Goal: Task Accomplishment & Management: Use online tool/utility

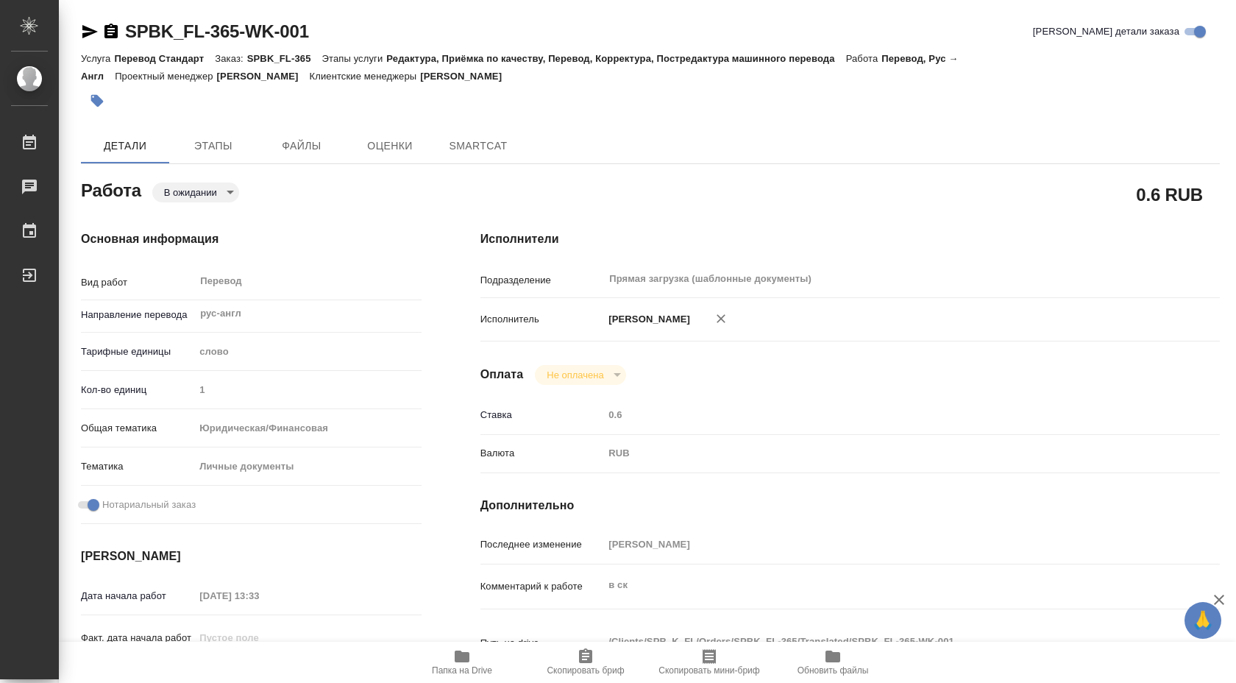
type textarea "x"
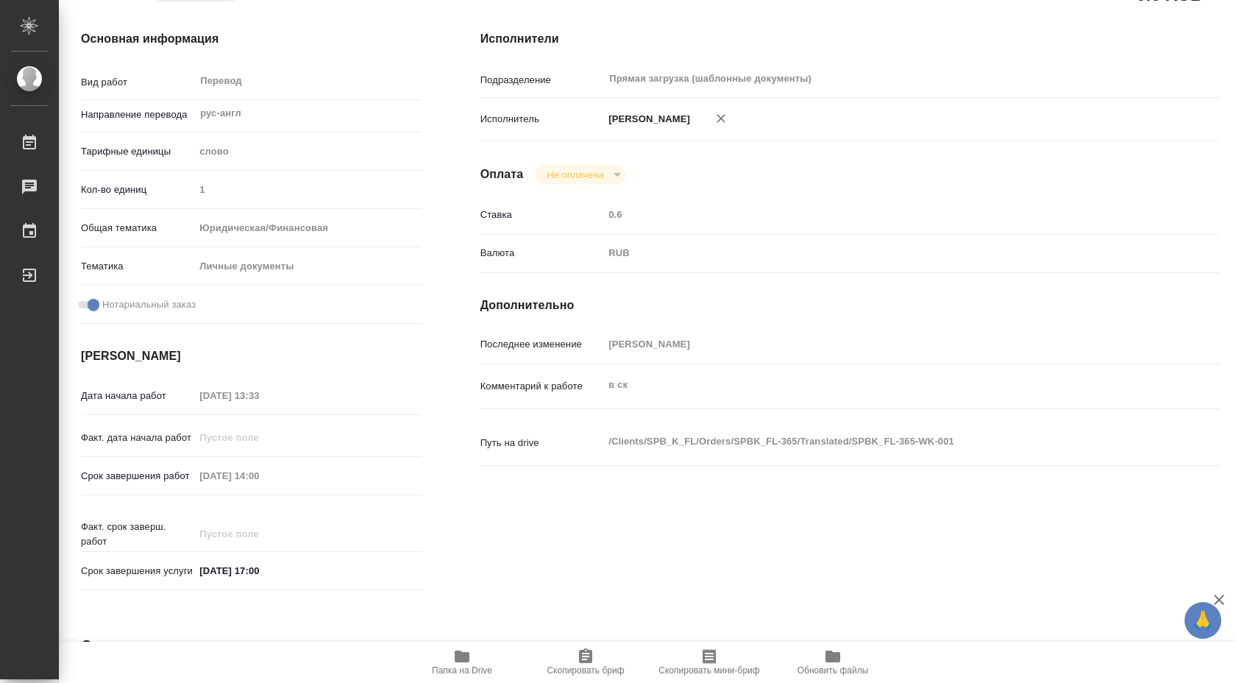
type textarea "x"
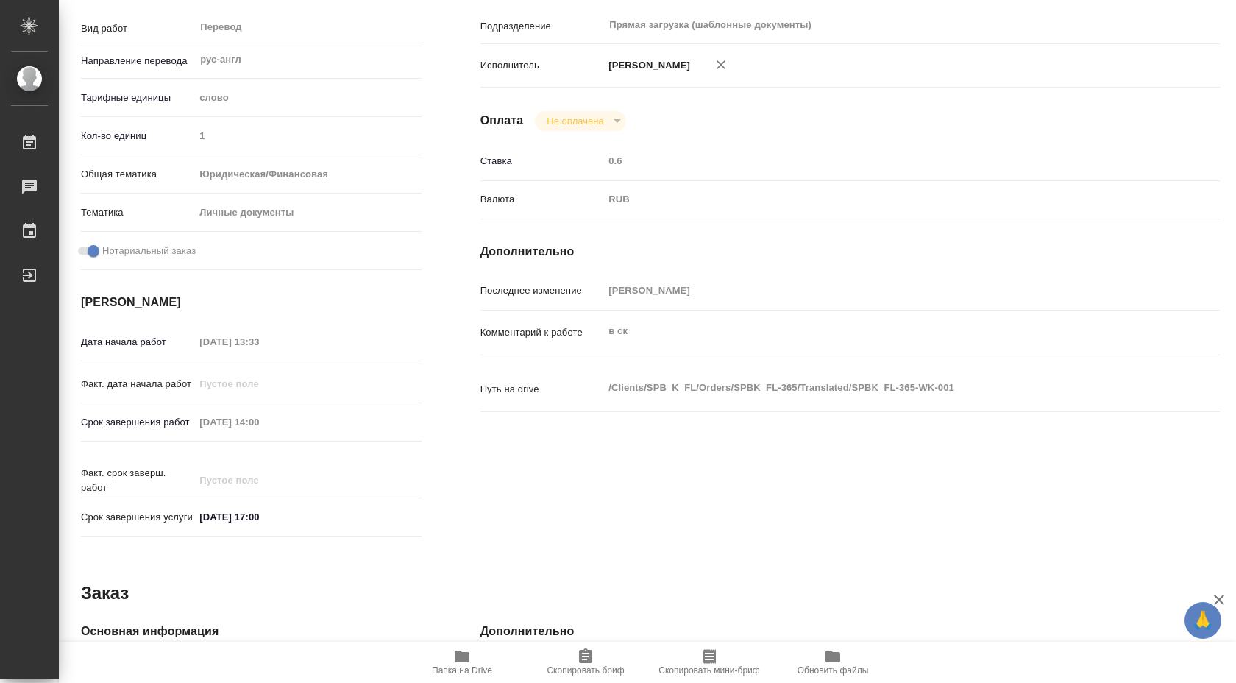
scroll to position [602, 0]
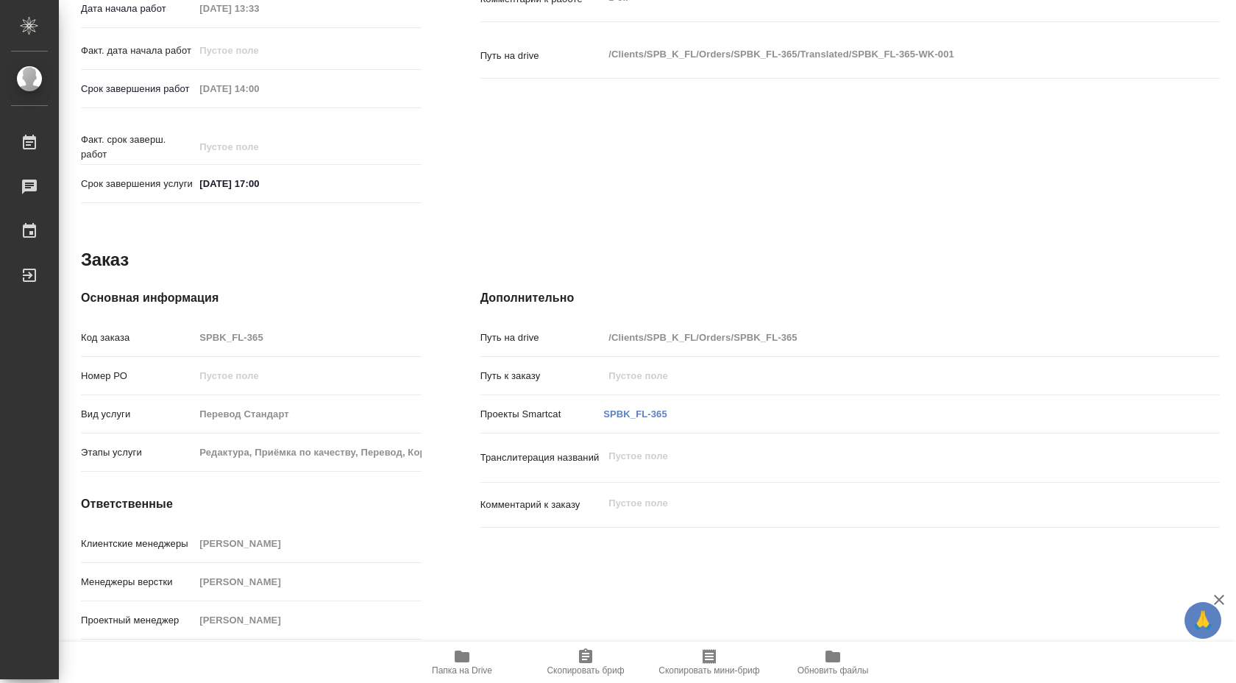
type textarea "x"
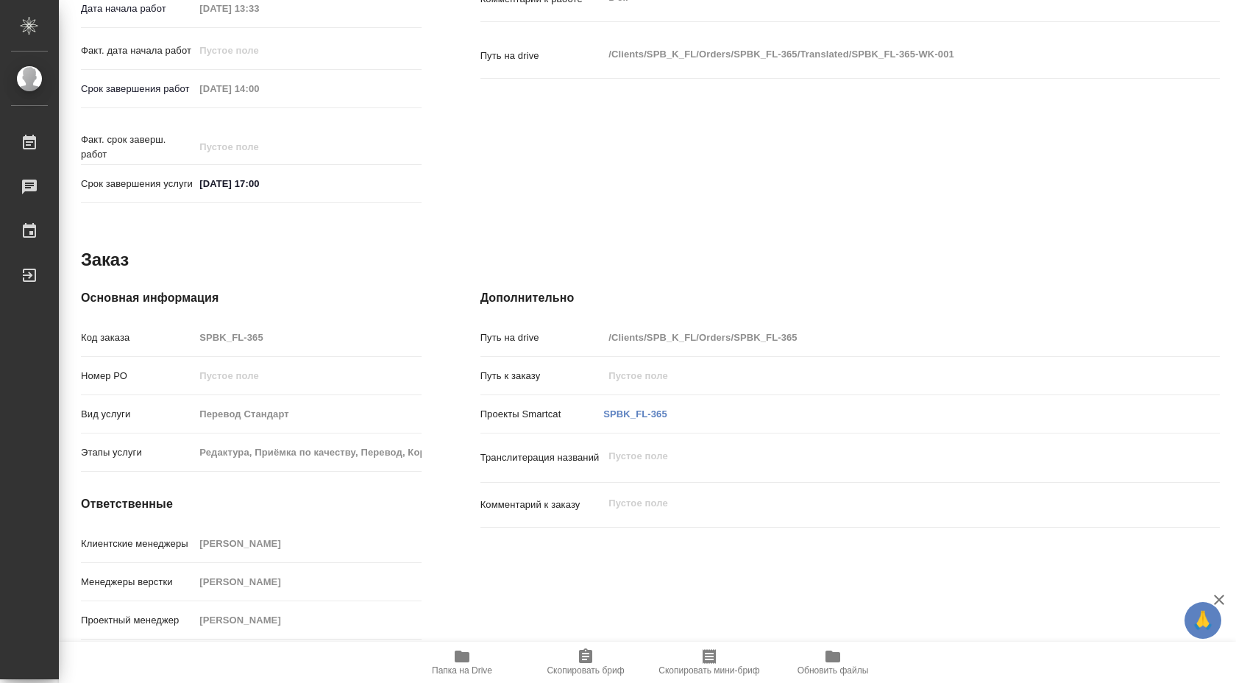
click at [472, 659] on span "Папка на Drive" at bounding box center [462, 662] width 106 height 28
type textarea "x"
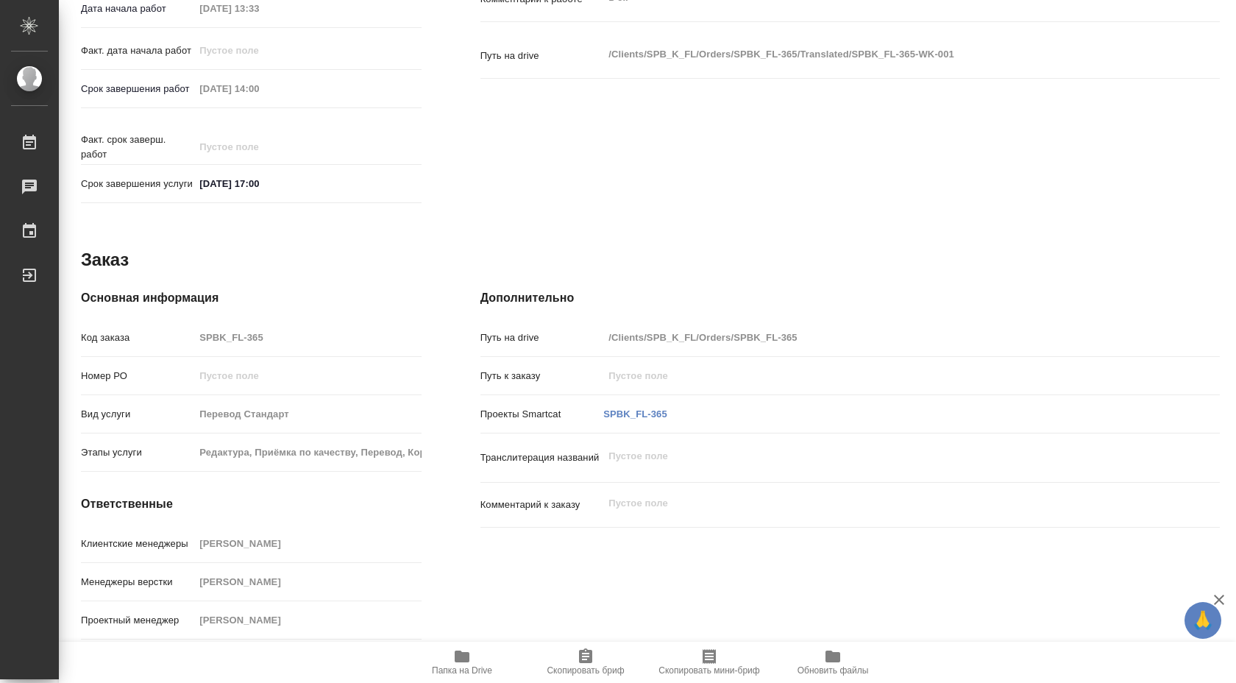
type textarea "x"
click at [641, 416] on link "SPBK_FL-365" at bounding box center [635, 413] width 64 height 11
click at [464, 663] on icon "button" at bounding box center [462, 657] width 18 height 18
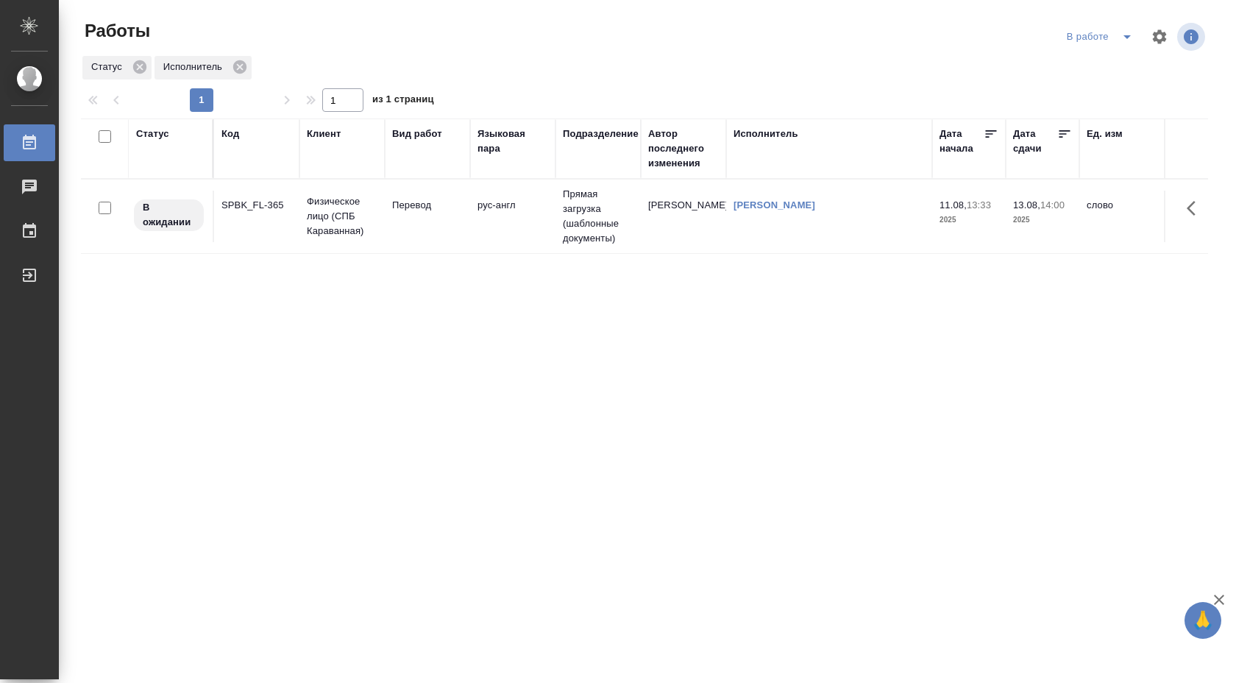
click at [590, 213] on td "Прямая загрузка (шаблонные документы)" at bounding box center [598, 217] width 85 height 74
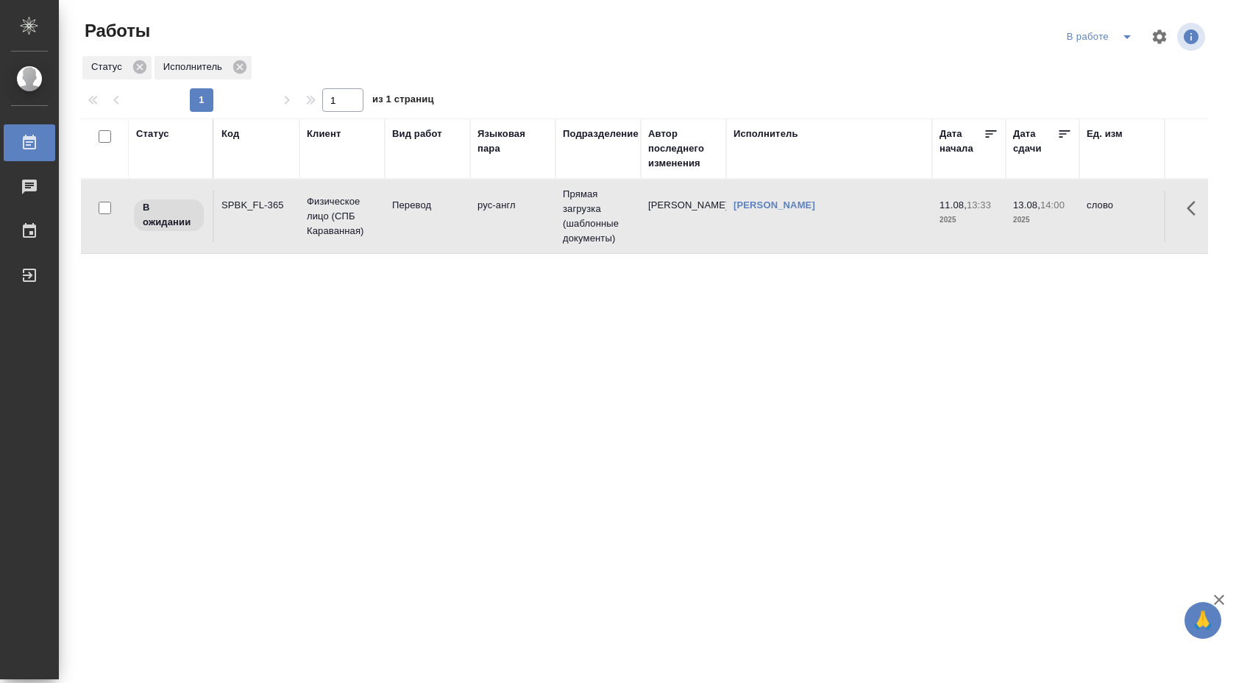
click at [590, 213] on td "Прямая загрузка (шаблонные документы)" at bounding box center [598, 217] width 85 height 74
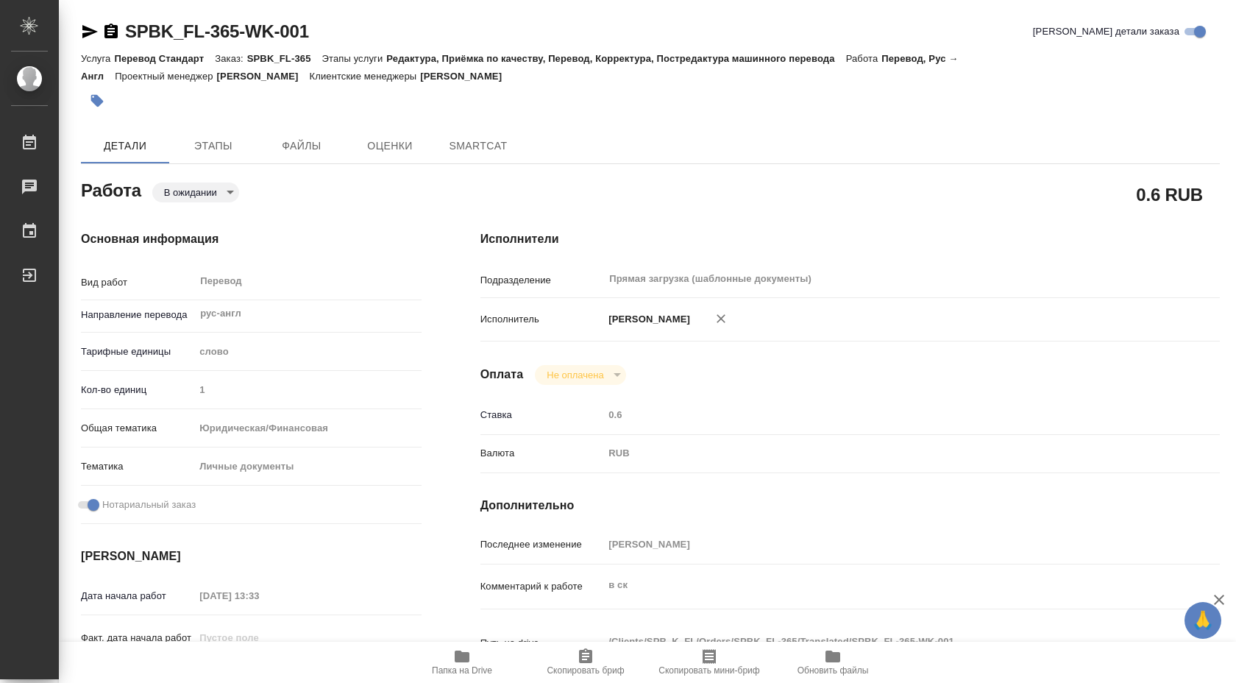
type textarea "x"
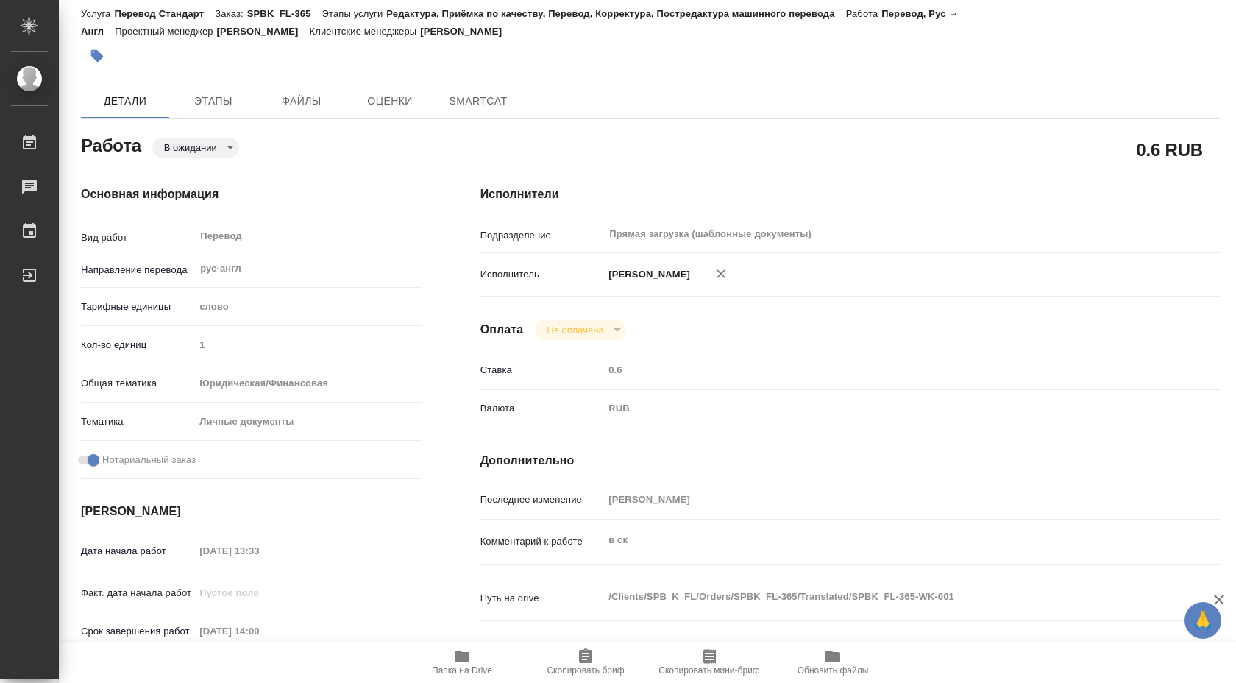
type textarea "x"
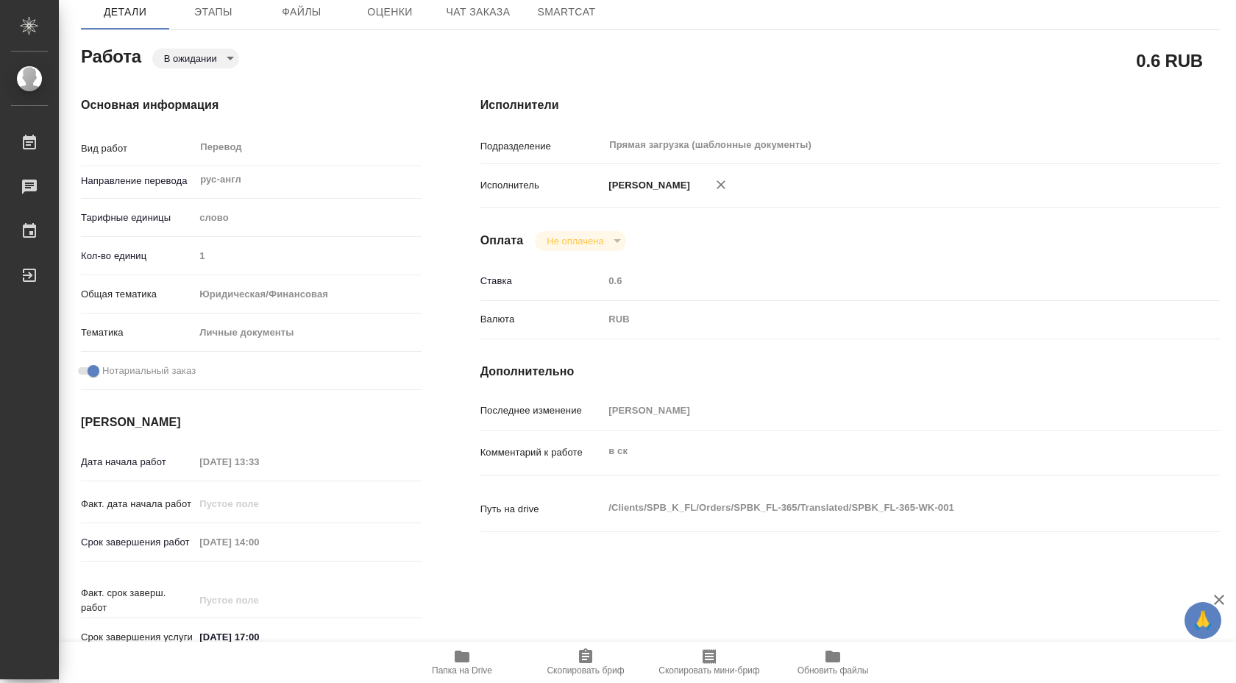
scroll to position [283, 0]
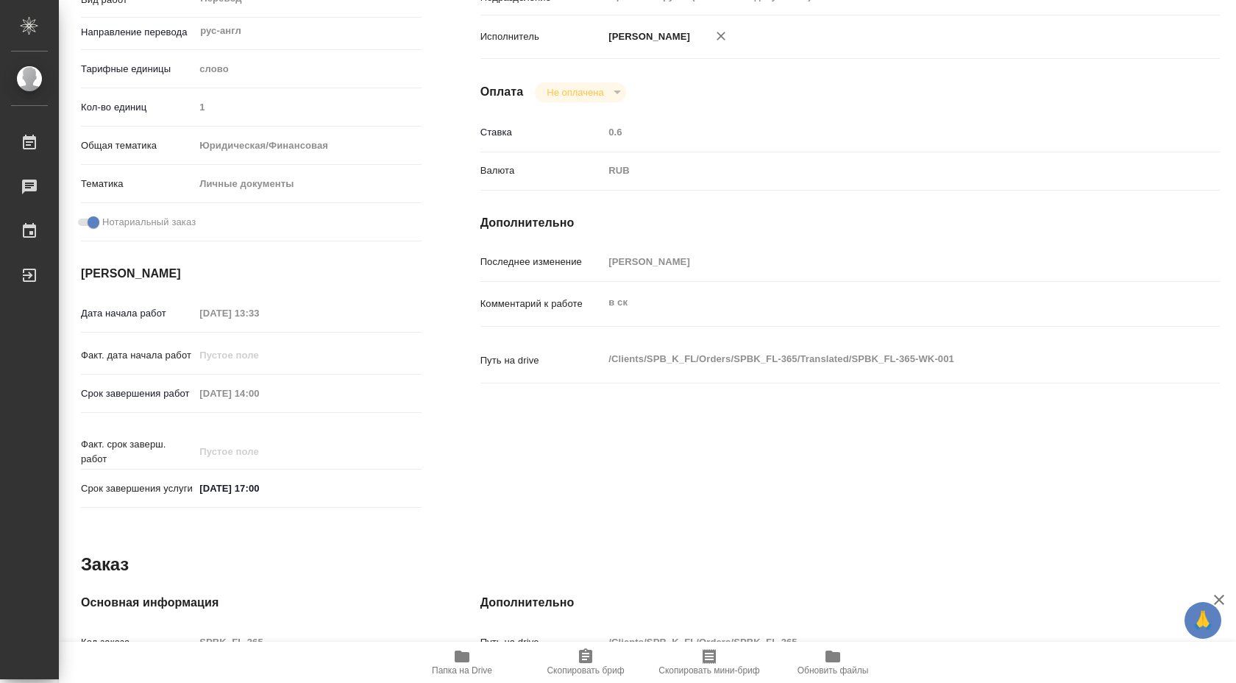
type textarea "x"
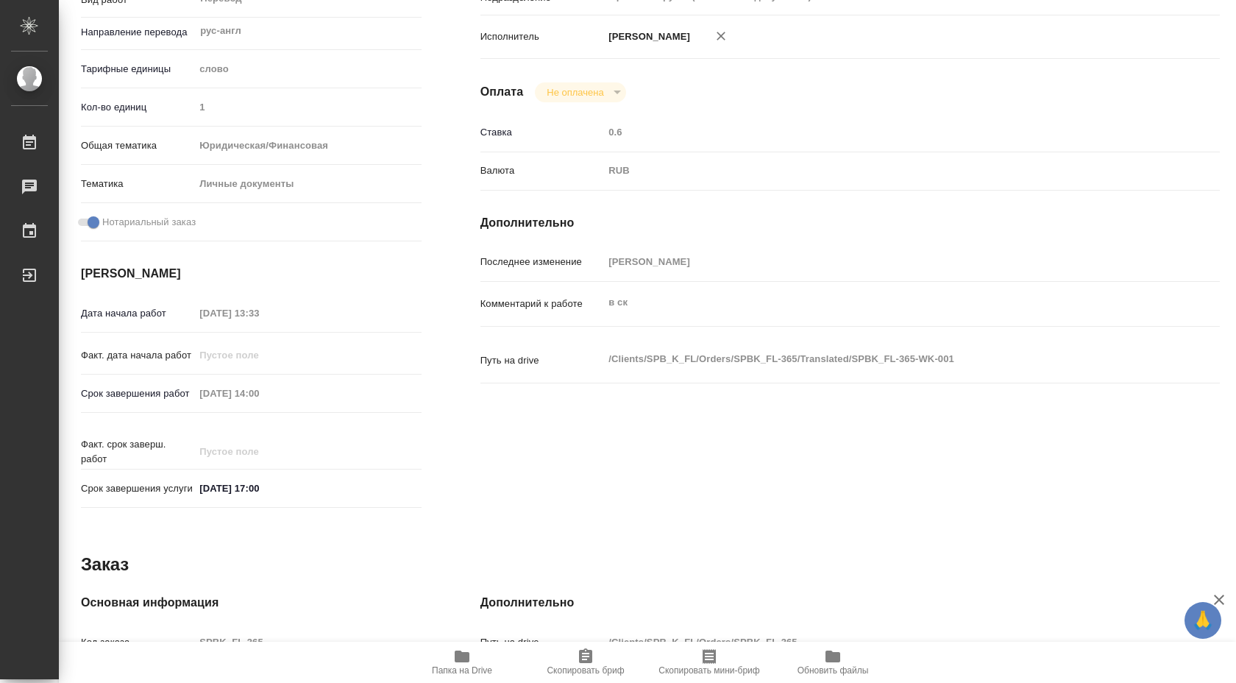
type textarea "x"
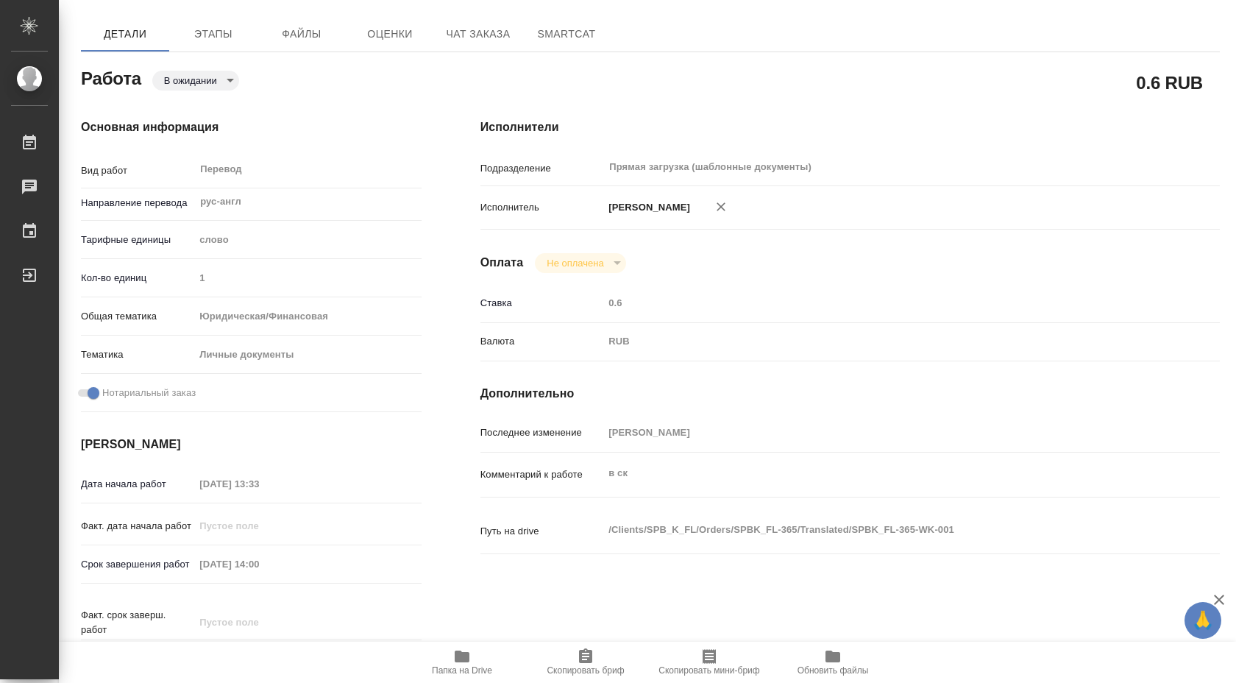
scroll to position [0, 0]
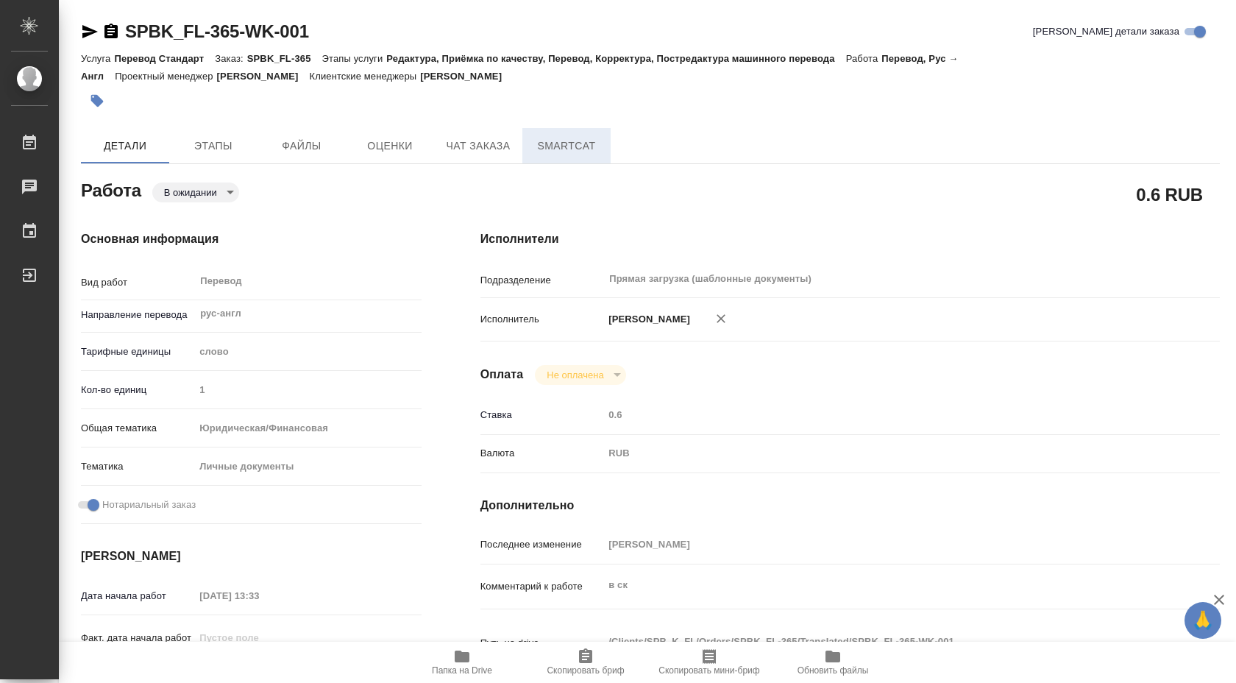
click at [547, 136] on button "SmartCat" at bounding box center [566, 145] width 88 height 35
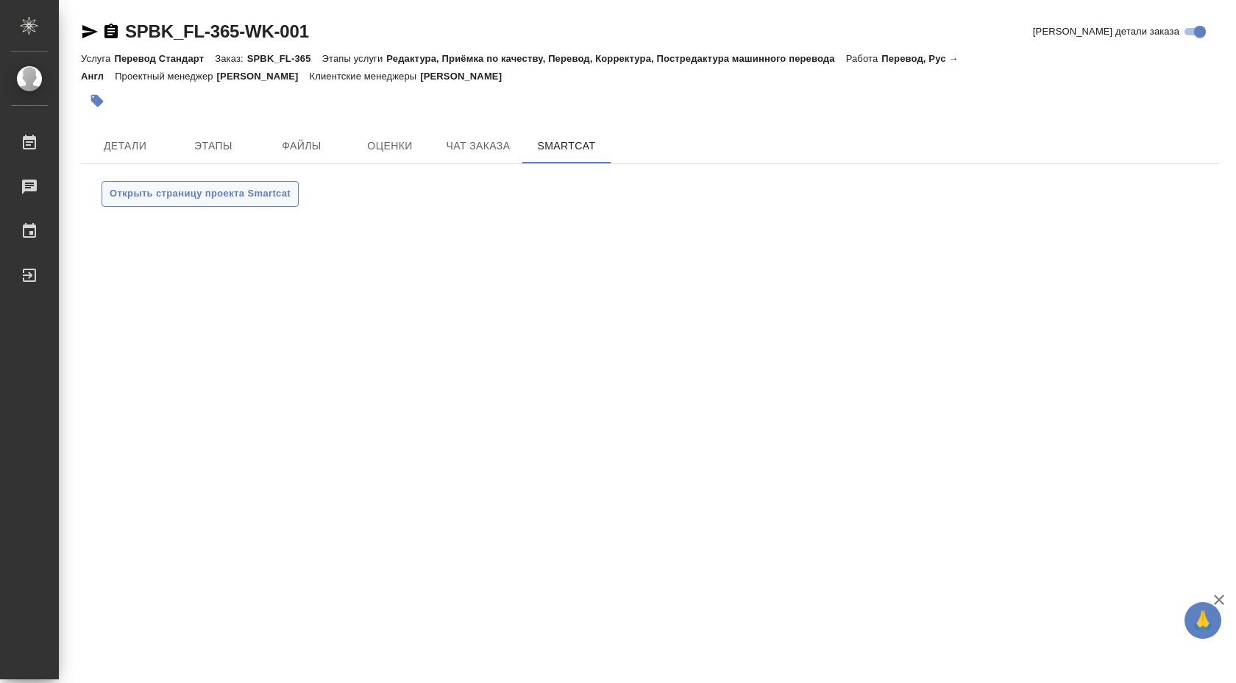
click at [241, 188] on span "Открыть страницу проекта Smartcat" at bounding box center [200, 193] width 181 height 17
